Goal: Communication & Community: Connect with others

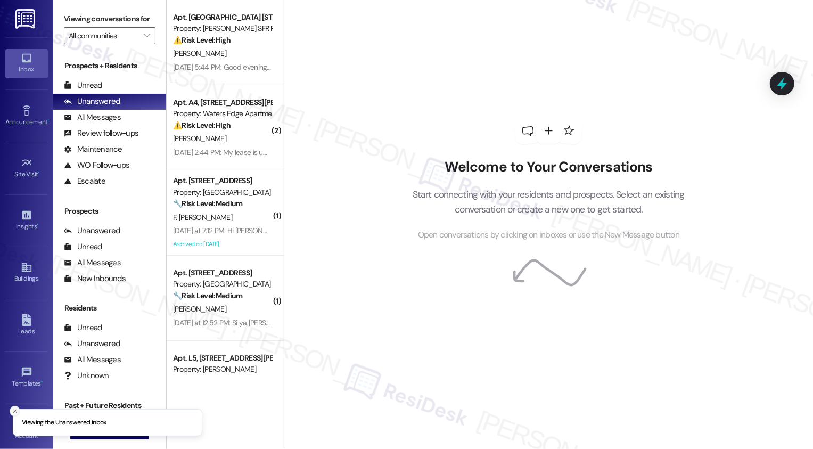
click at [14, 408] on icon "Close toast" at bounding box center [15, 411] width 6 height 6
click at [111, 431] on span "New Message" at bounding box center [116, 430] width 44 height 11
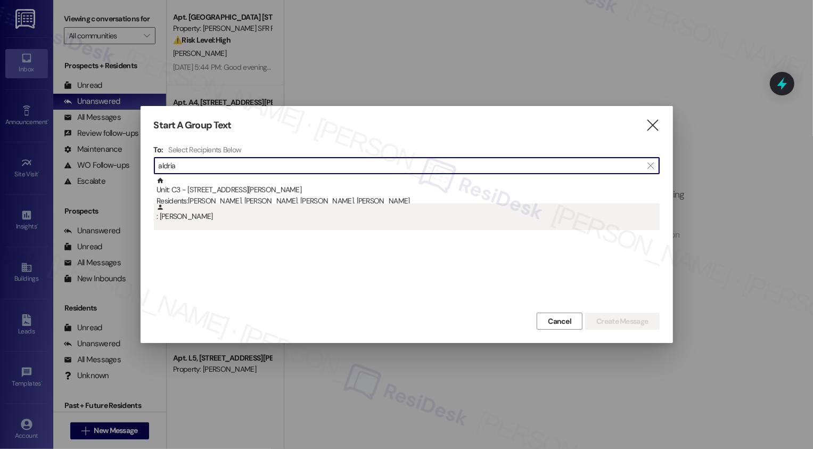
type input "aldria"
click at [259, 217] on div ": [PERSON_NAME]" at bounding box center [408, 212] width 503 height 19
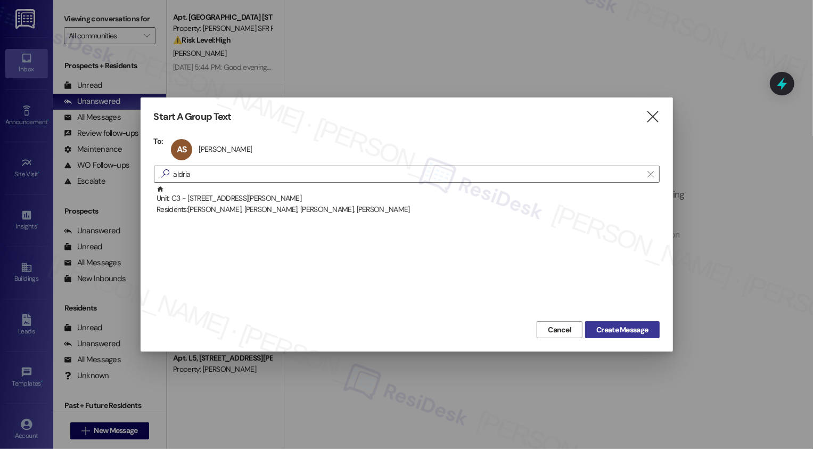
click at [637, 327] on span "Create Message" at bounding box center [622, 329] width 52 height 11
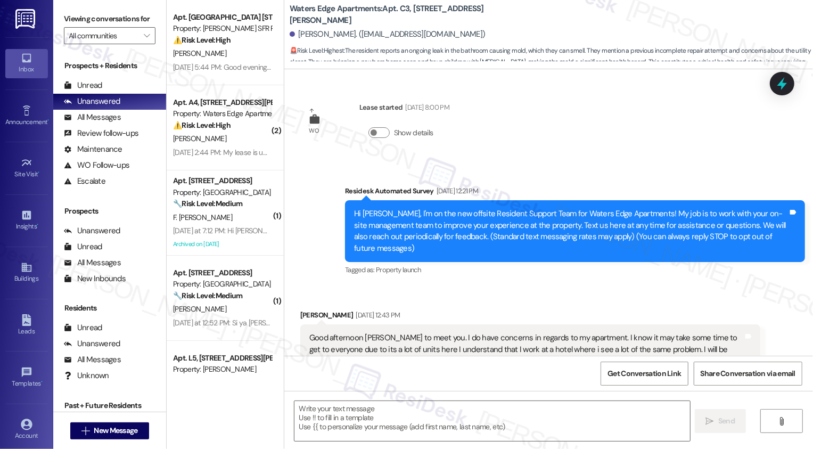
scroll to position [3333, 0]
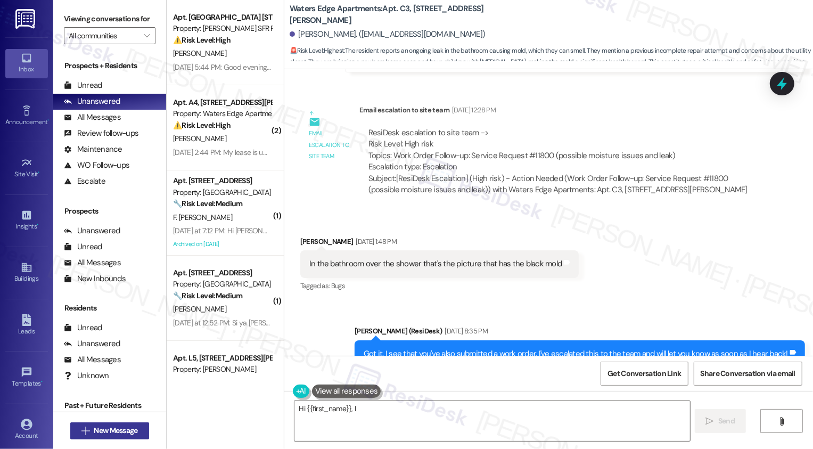
click at [96, 430] on span "New Message" at bounding box center [116, 430] width 44 height 11
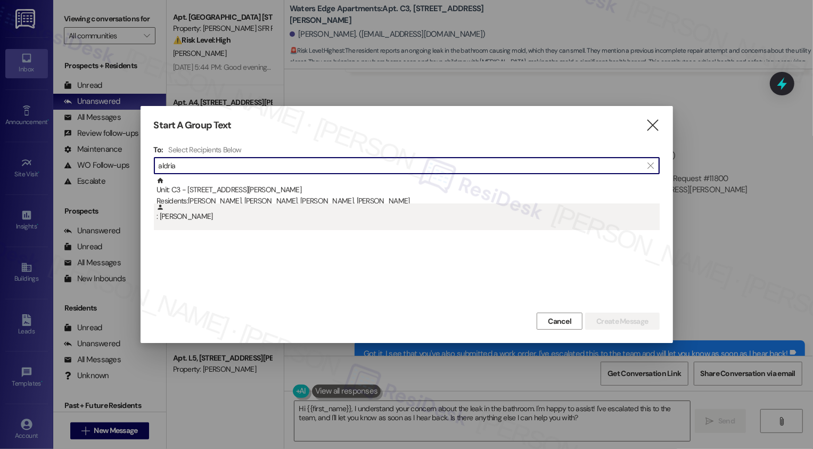
type input "aldria"
click at [243, 203] on div ": [PERSON_NAME]" at bounding box center [408, 212] width 503 height 19
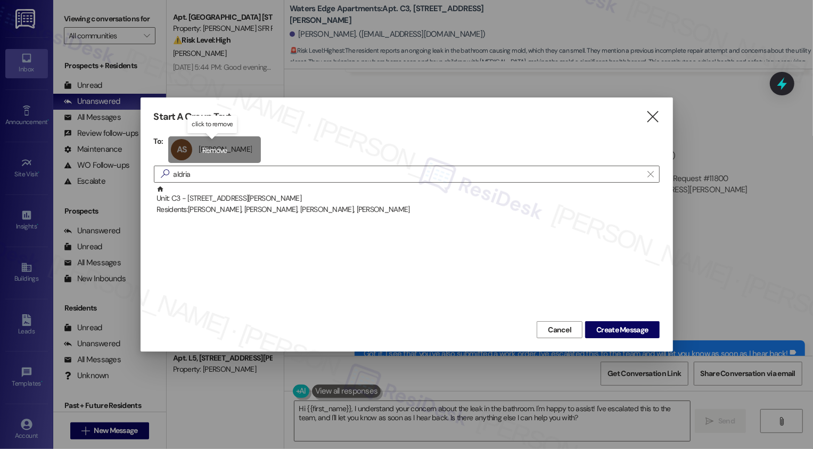
click at [226, 142] on div "AS [PERSON_NAME] [PERSON_NAME] click to remove" at bounding box center [214, 149] width 93 height 27
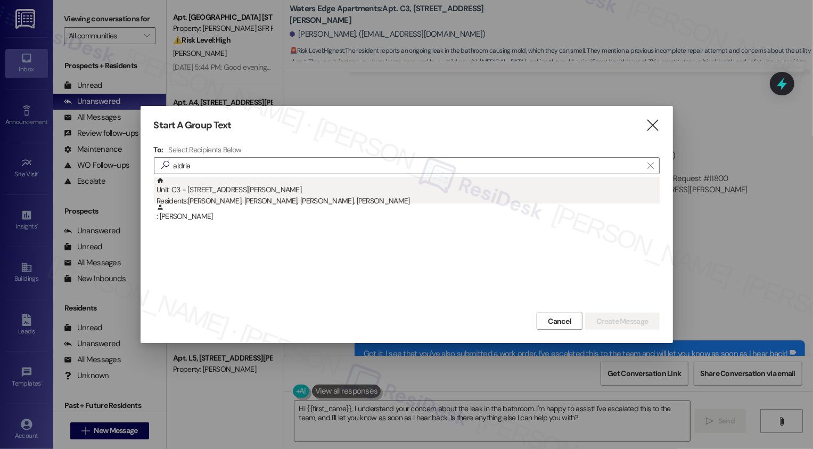
click at [254, 194] on div "Unit: C3 - 417 [PERSON_NAME] Drive Residents: [PERSON_NAME], [PERSON_NAME], [PE…" at bounding box center [408, 192] width 503 height 30
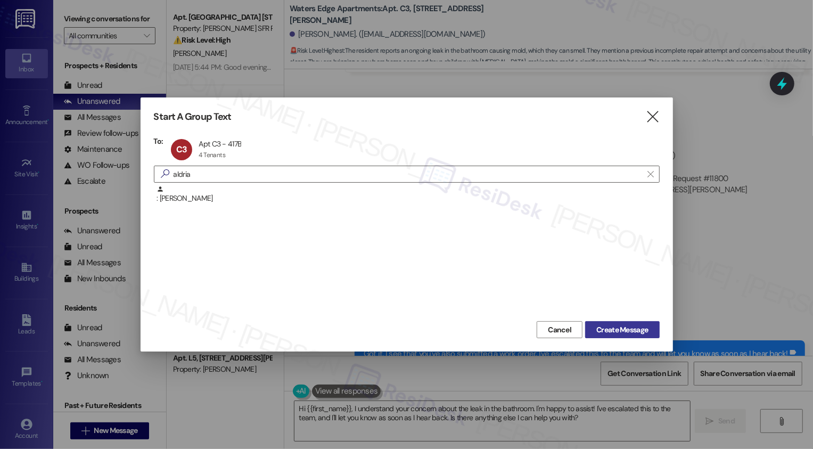
click at [633, 326] on span "Create Message" at bounding box center [622, 329] width 52 height 11
